Goal: Obtain resource: Obtain resource

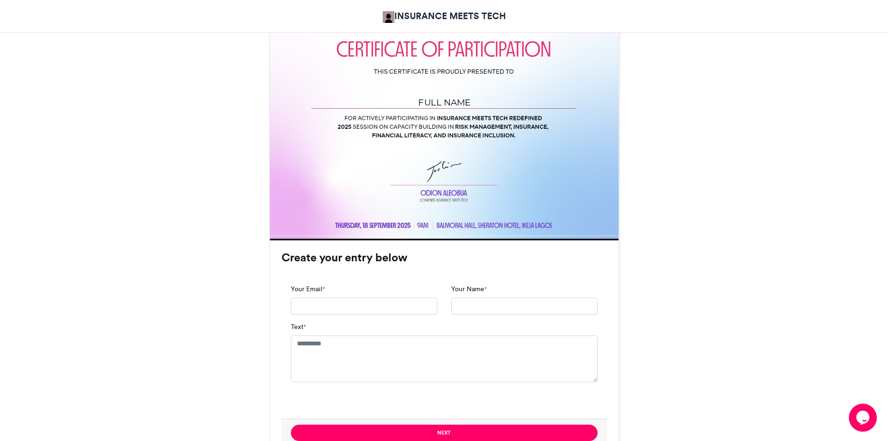
scroll to position [305, 0]
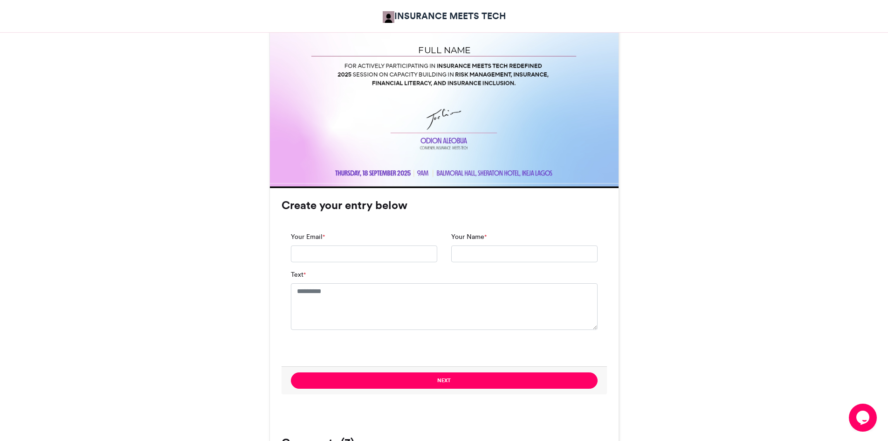
drag, startPoint x: 891, startPoint y: 141, endPoint x: 895, endPoint y: 261, distance: 119.9
click at [888, 261] on html "INSURANCE MEETS TECH Insurance Meets Tech Insurance Meets Tech INSURANCE MEETS …" at bounding box center [444, 236] width 888 height 1191
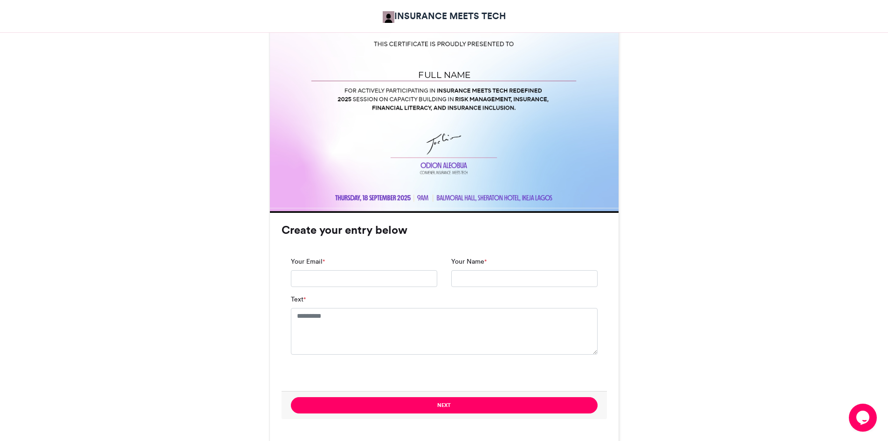
scroll to position [345, 0]
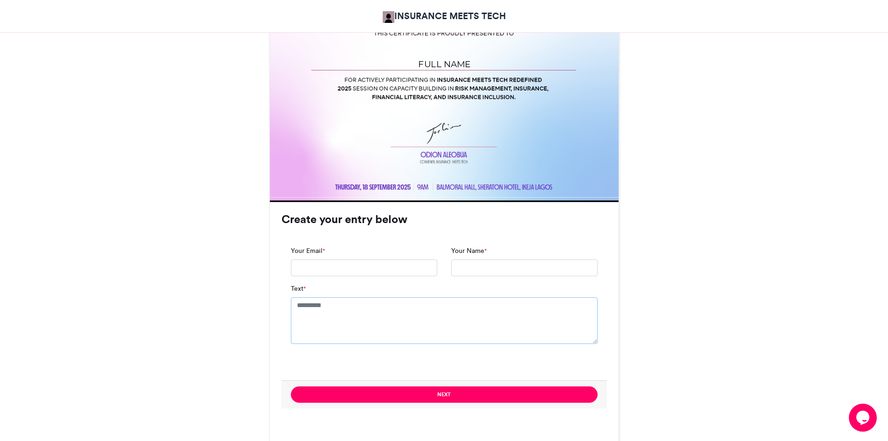
click at [361, 310] on textarea "Text *" at bounding box center [444, 320] width 307 height 47
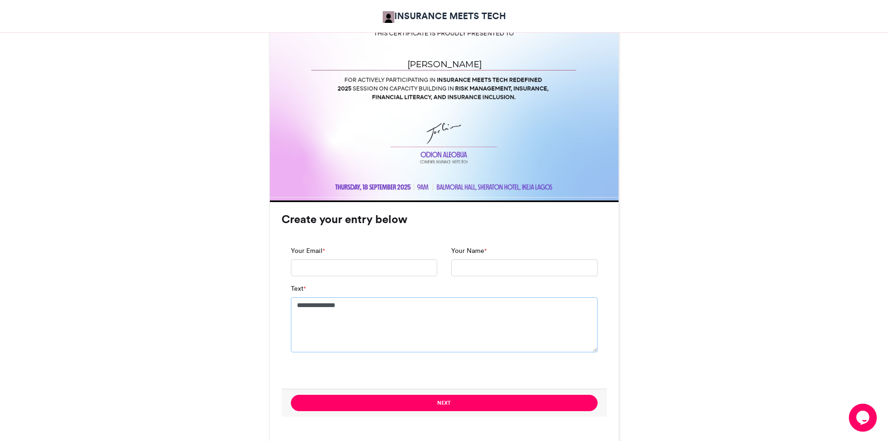
type textarea "**********"
click at [489, 269] on input "Your Name *" at bounding box center [524, 267] width 146 height 17
type input "**********"
click at [365, 267] on input "Your Email *" at bounding box center [364, 267] width 146 height 17
type input "*"
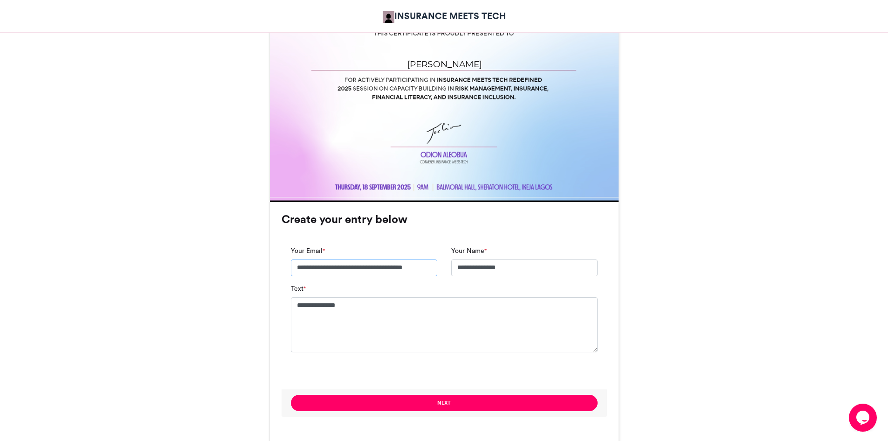
type input "**********"
click at [646, 293] on div "Insurance Meets Tech INSURANCE MEETS TECH [DATE] 79 Views 38 Entries 3 Comments" at bounding box center [445, 279] width 532 height 948
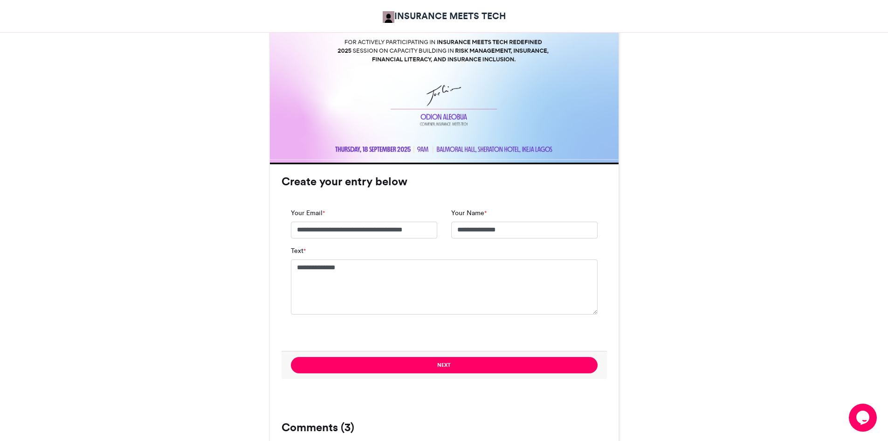
scroll to position [384, 0]
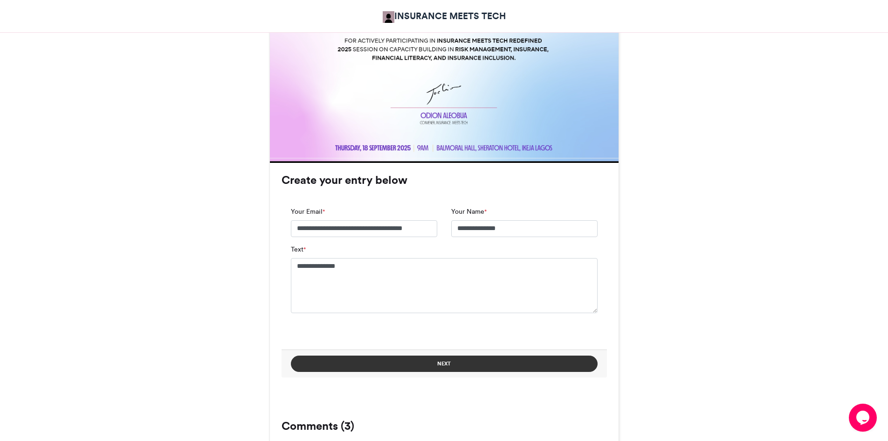
click at [450, 364] on button "Next" at bounding box center [444, 363] width 307 height 16
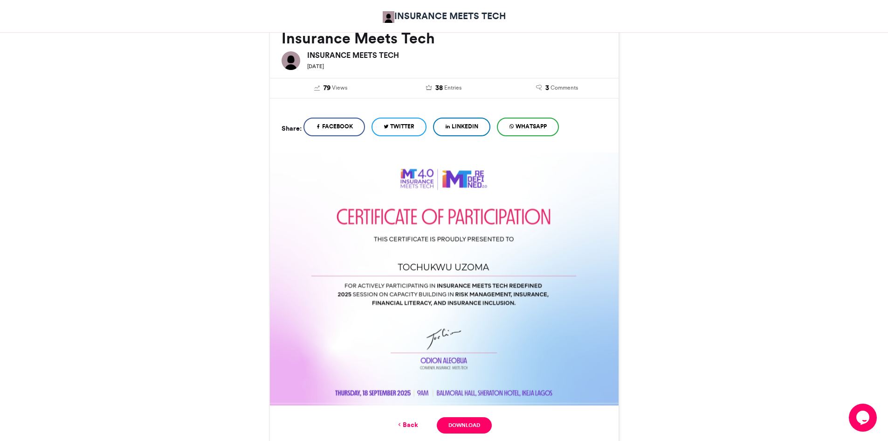
scroll to position [143, 0]
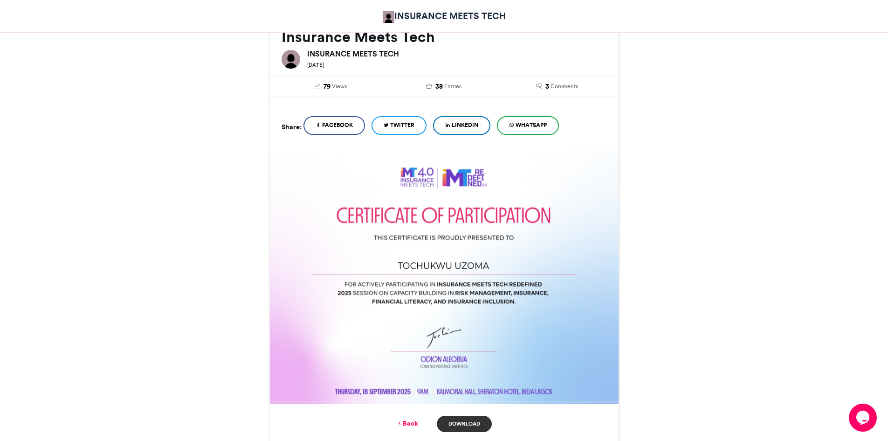
click at [471, 423] on link "Download" at bounding box center [464, 423] width 55 height 16
click at [541, 123] on span "WhatsApp" at bounding box center [531, 125] width 31 height 8
click at [246, 158] on div "Insurance Meets Tech INSURANCE MEETS TECH [DATE] 79 Views 38 Entries 3 Comments" at bounding box center [445, 388] width 532 height 762
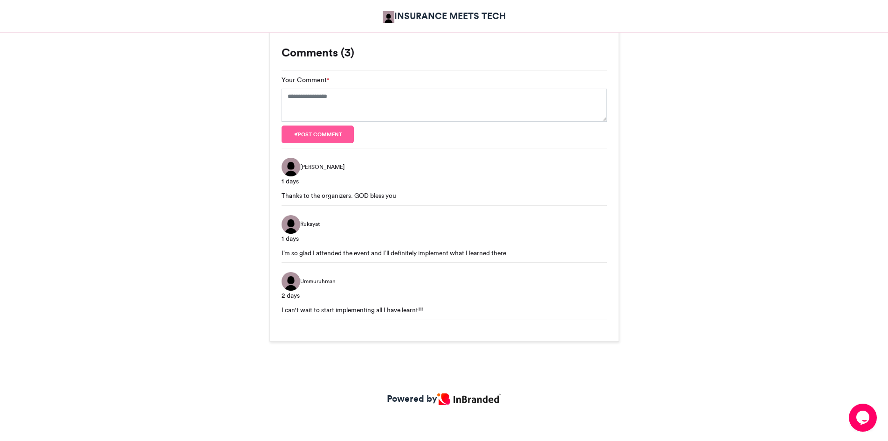
scroll to position [572, 0]
